Goal: Task Accomplishment & Management: Use online tool/utility

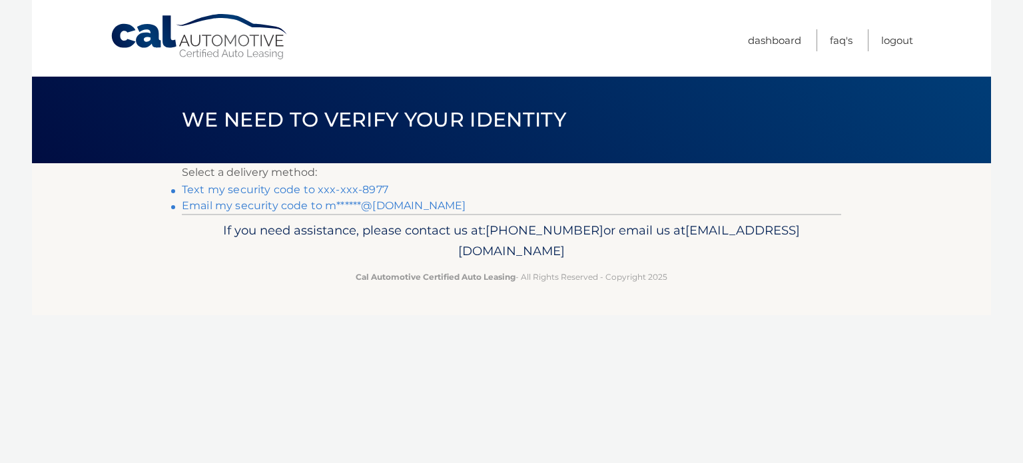
click at [361, 186] on link "Text my security code to xxx-xxx-8977" at bounding box center [285, 189] width 207 height 13
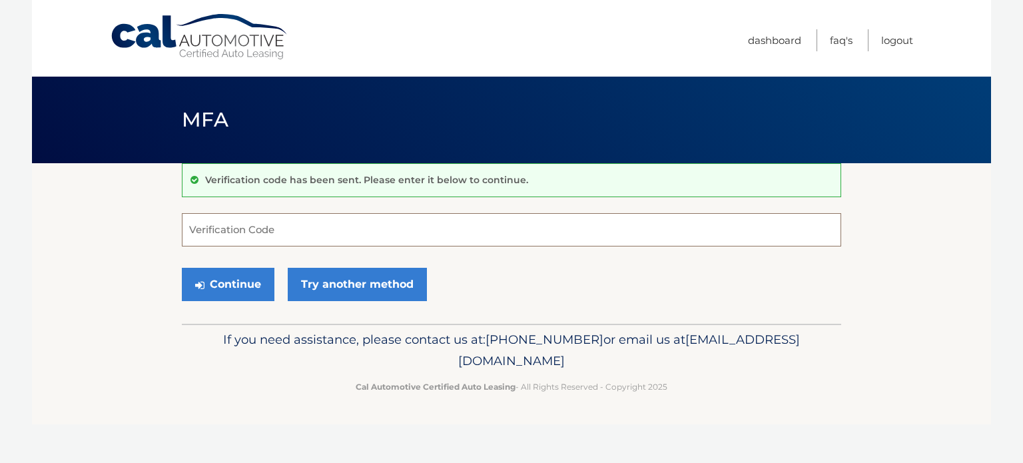
click at [256, 235] on input "Verification Code" at bounding box center [511, 229] width 659 height 33
type input "699837"
click at [182, 268] on button "Continue" at bounding box center [228, 284] width 93 height 33
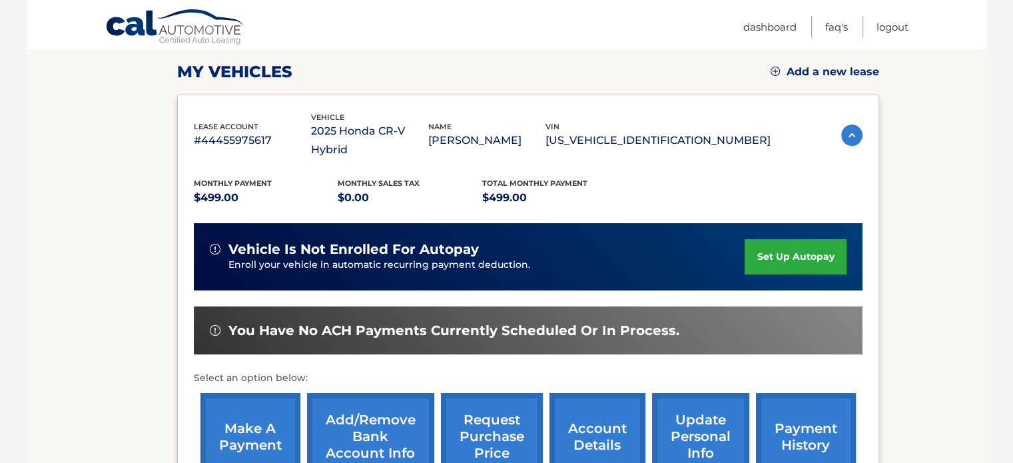
scroll to position [181, 0]
click at [266, 418] on link "make a payment" at bounding box center [251, 436] width 100 height 87
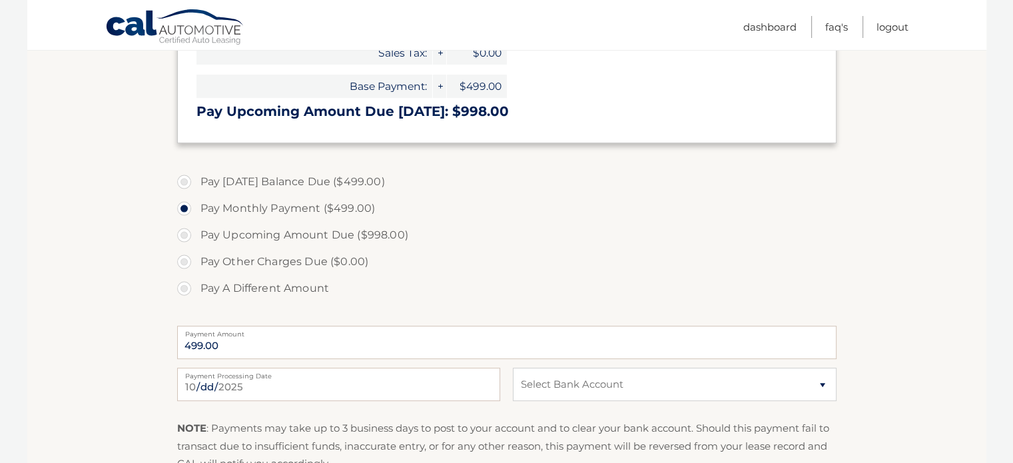
scroll to position [348, 0]
click at [586, 388] on select "Select Bank Account Checking PNC BANK, NEW JERSEY *****0143 Checking PNC BANK, …" at bounding box center [674, 384] width 323 height 33
select select "N2UyMjlhMDMtMDViMC00YjlkLTlhNWYtMDM1MTVkZDU4Zjhm"
click at [513, 368] on select "Select Bank Account Checking PNC BANK, NEW JERSEY *****0143 Checking PNC BANK, …" at bounding box center [674, 384] width 323 height 33
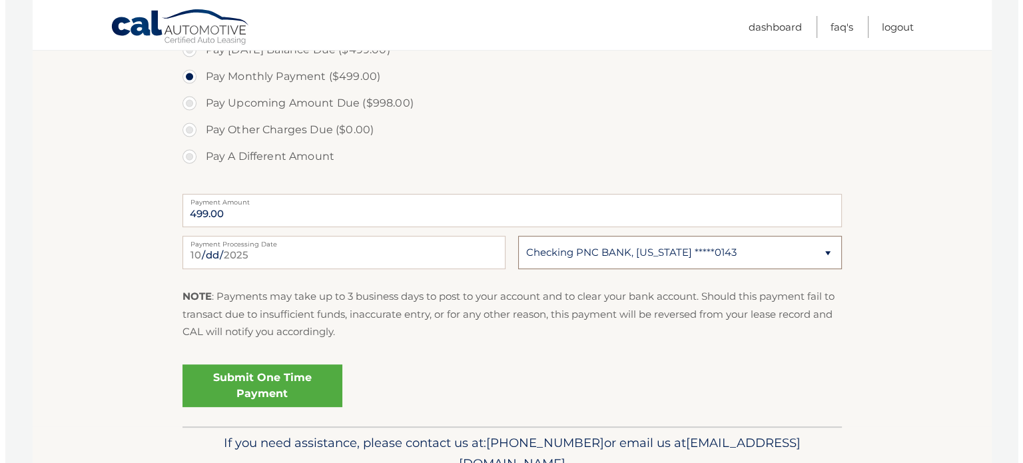
scroll to position [482, 0]
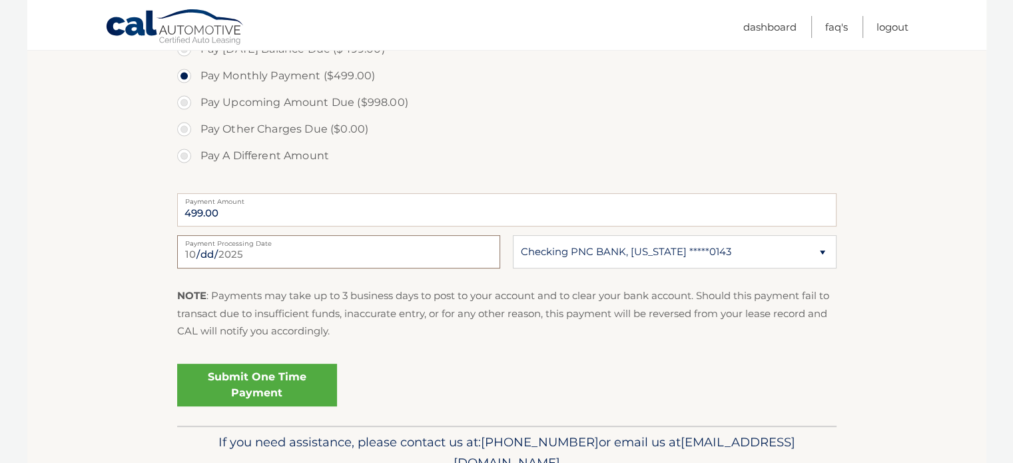
click at [304, 258] on input "2025-10-15" at bounding box center [338, 251] width 323 height 33
type input "2025-10-16"
click at [274, 380] on link "Submit One Time Payment" at bounding box center [257, 385] width 160 height 43
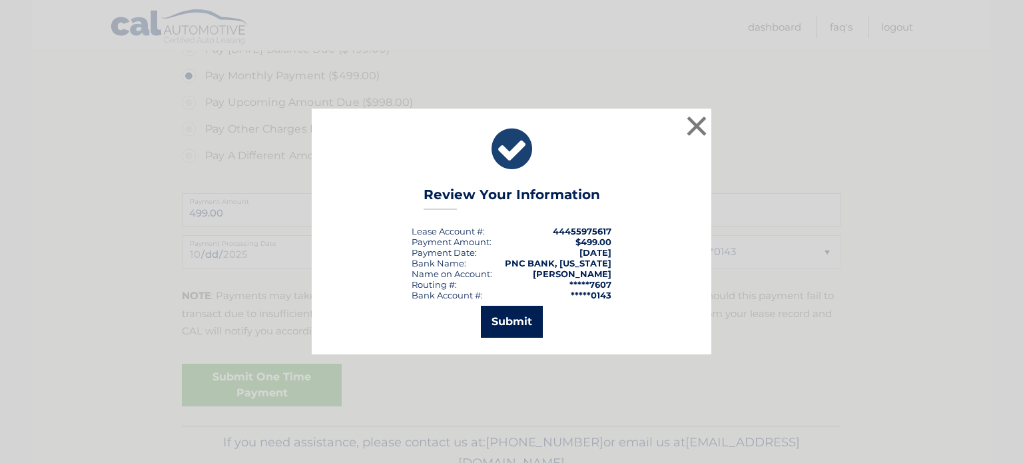
click at [501, 316] on button "Submit" at bounding box center [512, 322] width 62 height 32
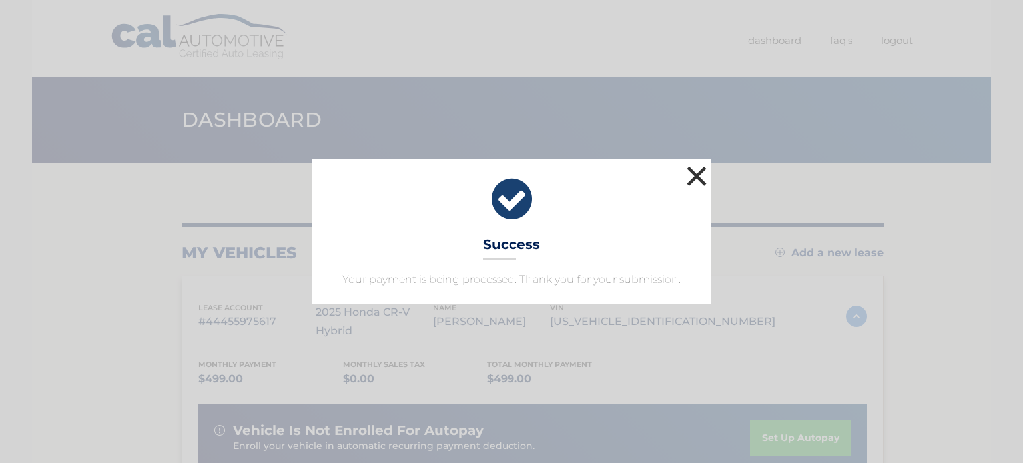
click at [691, 174] on button "×" at bounding box center [696, 176] width 27 height 27
